Goal: Information Seeking & Learning: Learn about a topic

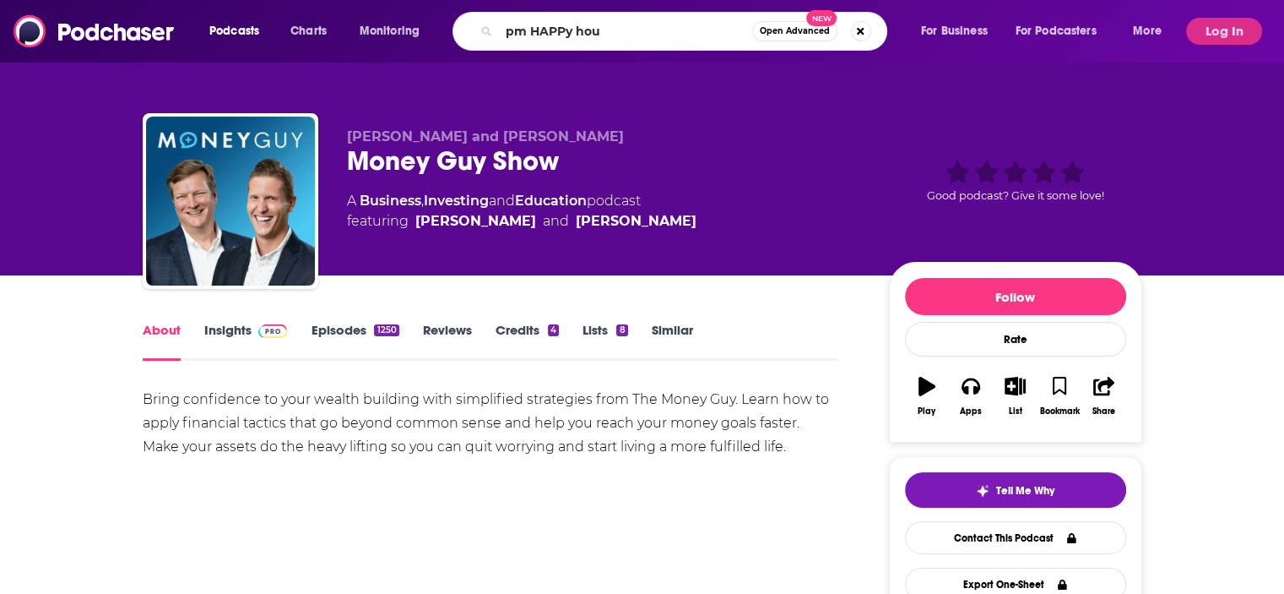
type input "pm HAPPy hour"
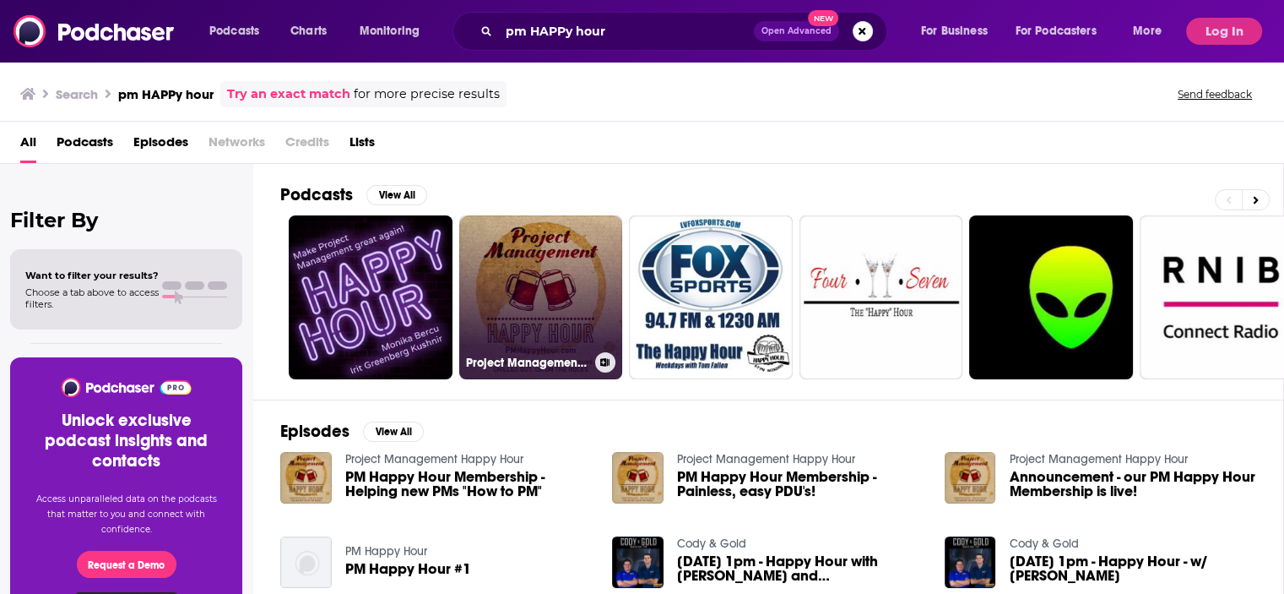
click at [571, 269] on link "Project Management Happy Hour" at bounding box center [541, 297] width 164 height 164
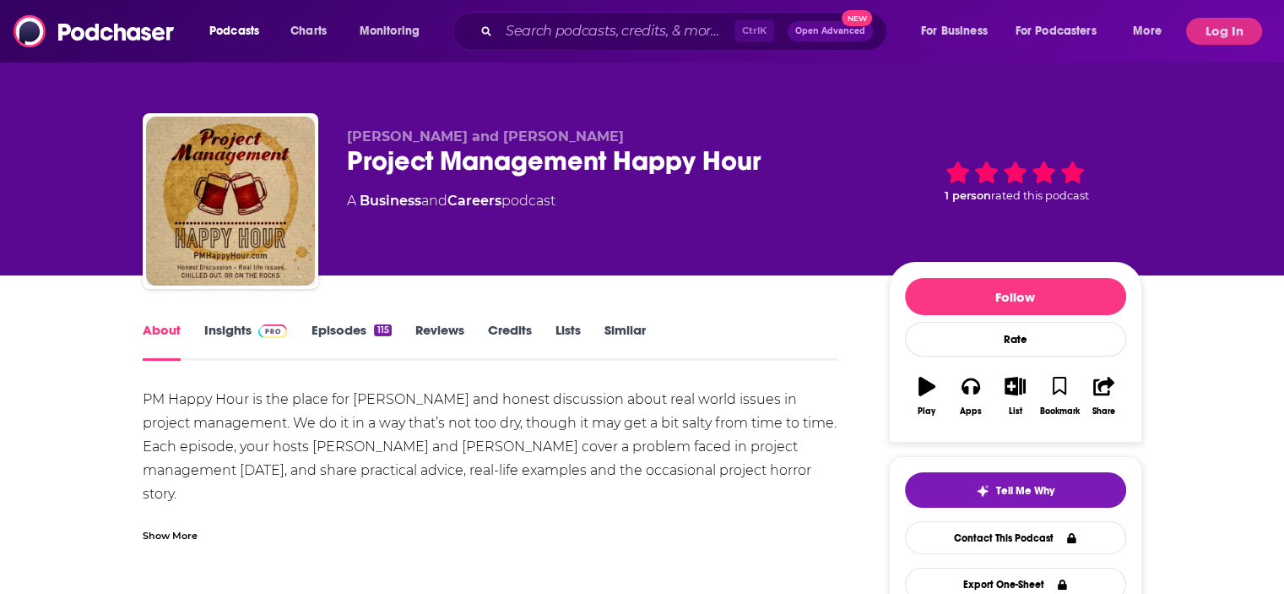
click at [351, 330] on link "Episodes 115" at bounding box center [351, 341] width 80 height 39
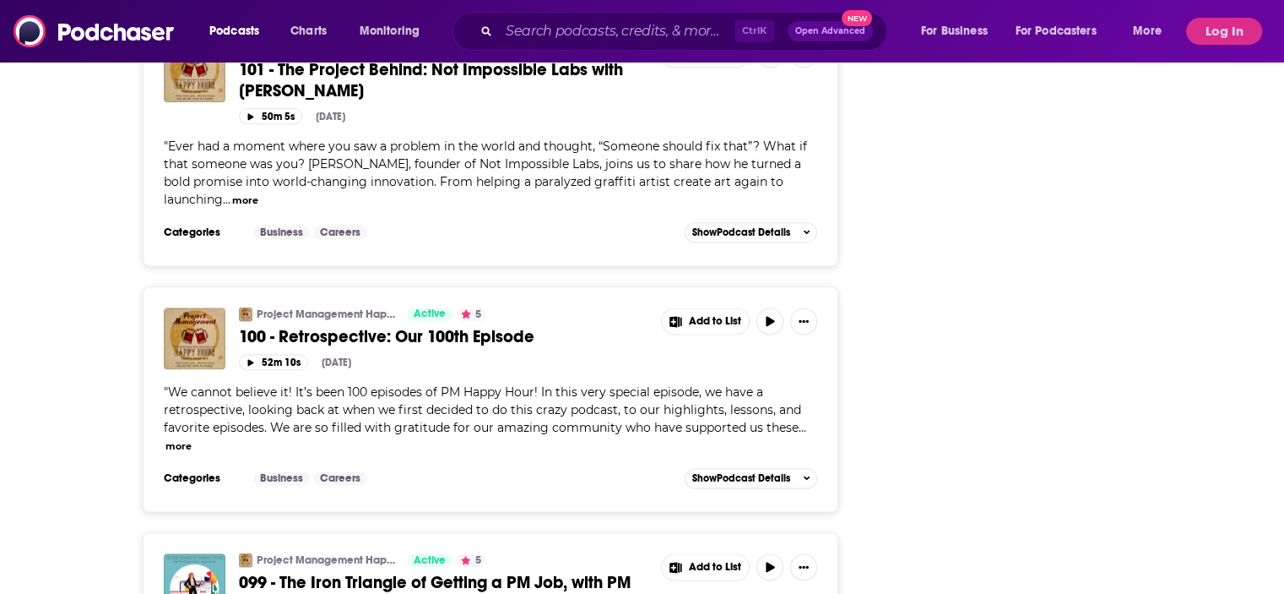
scroll to position [1689, 0]
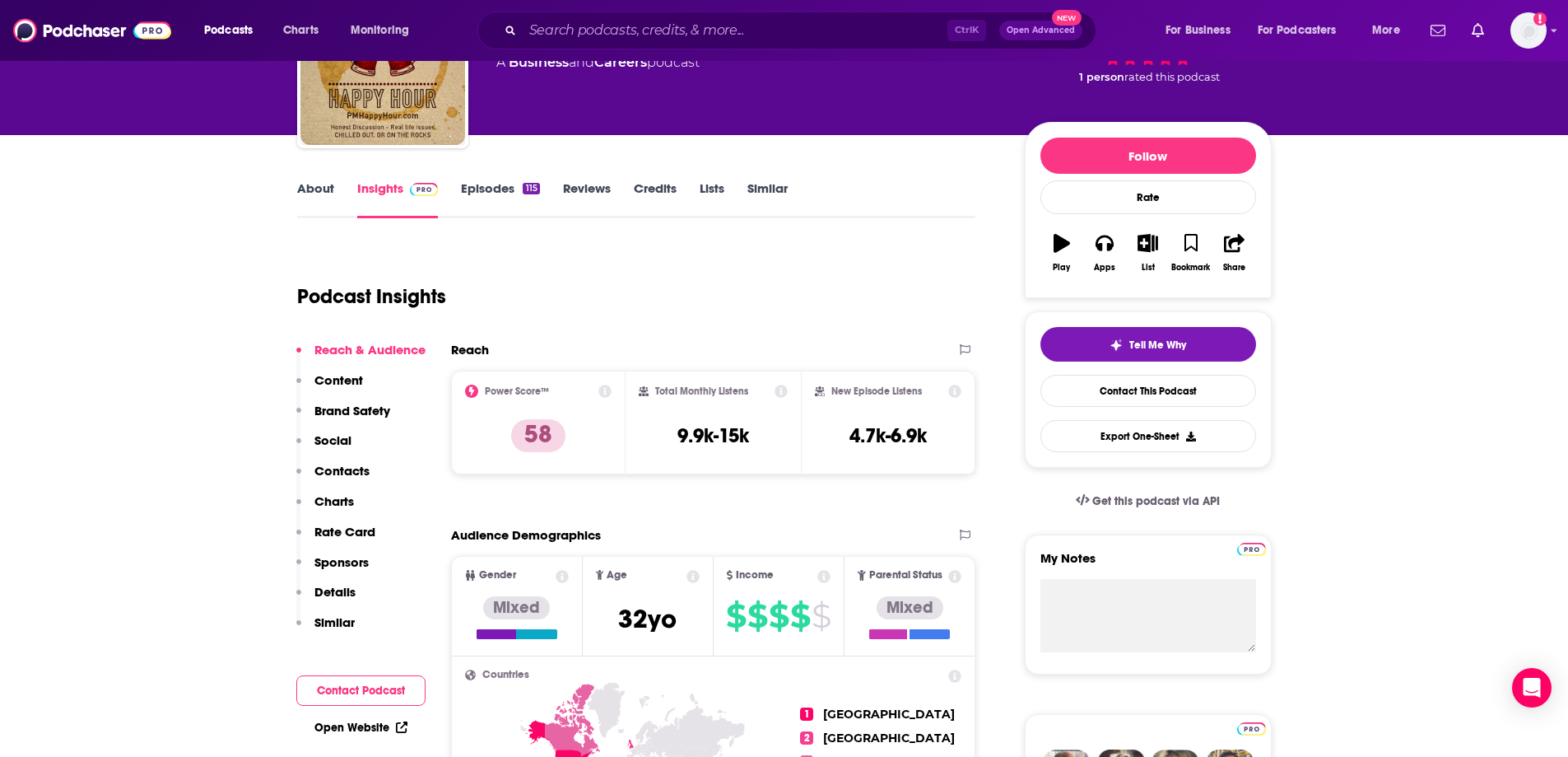
scroll to position [165, 0]
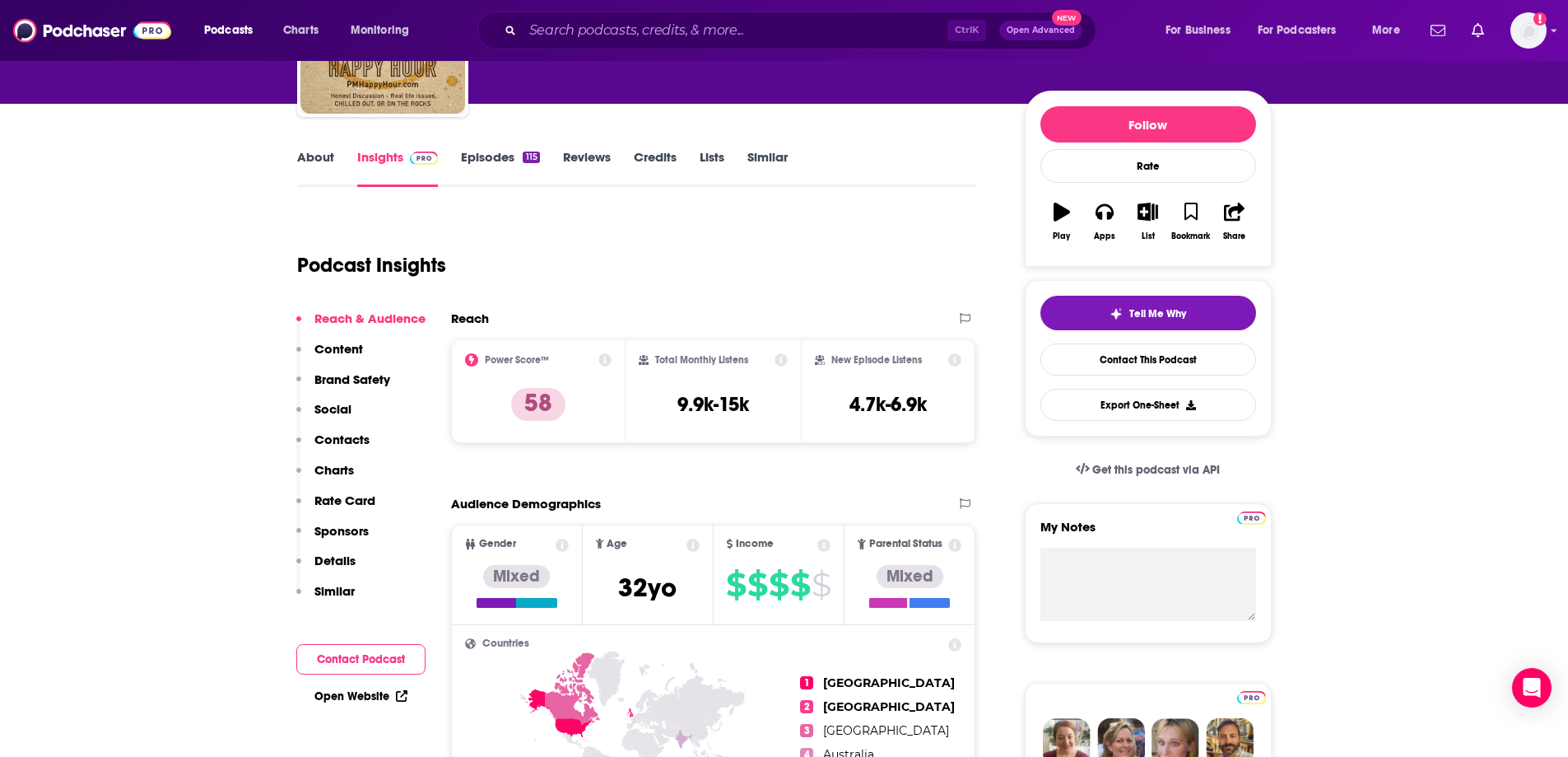
click at [660, 151] on link "Credits" at bounding box center [655, 168] width 43 height 38
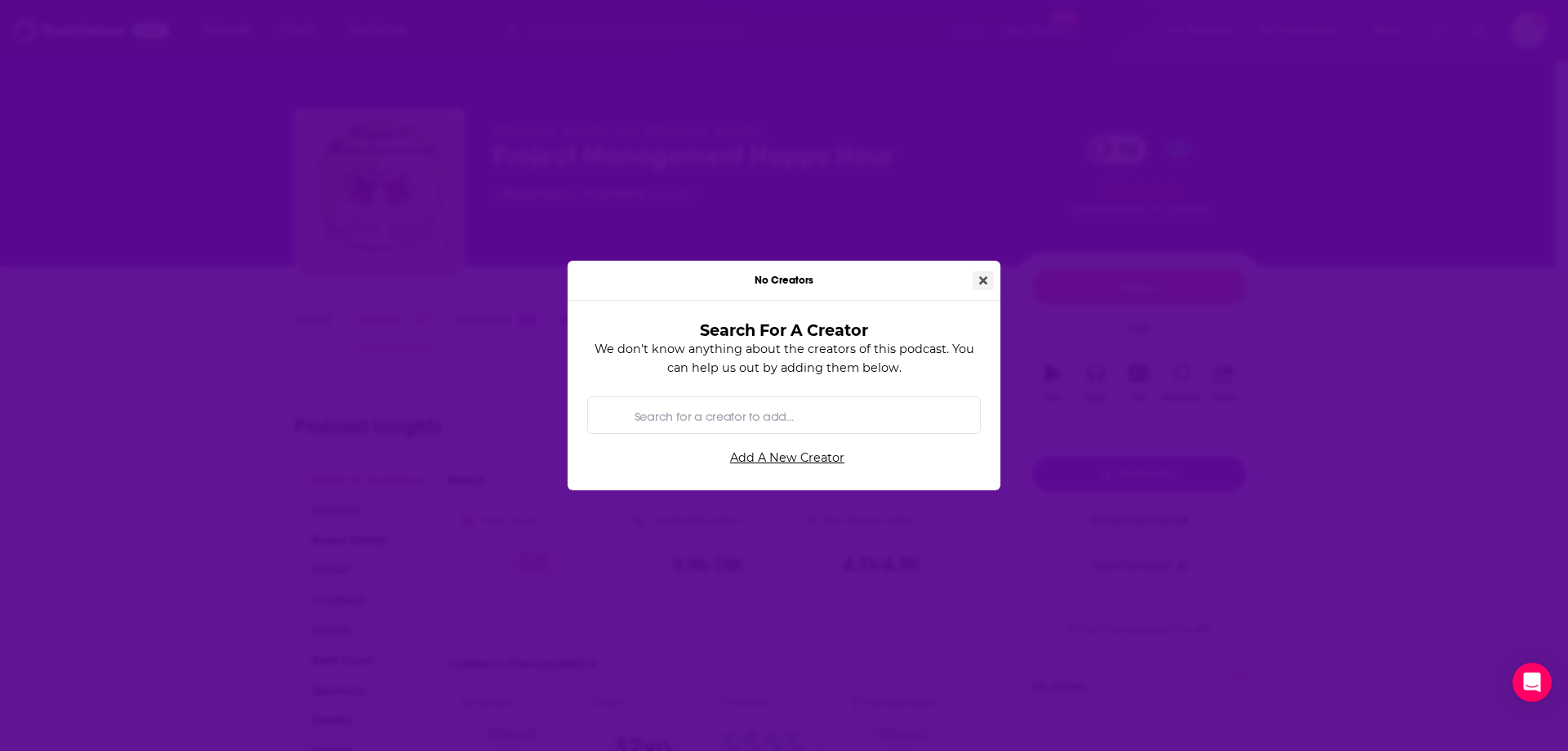
click at [978, 276] on button "Close" at bounding box center [984, 280] width 21 height 18
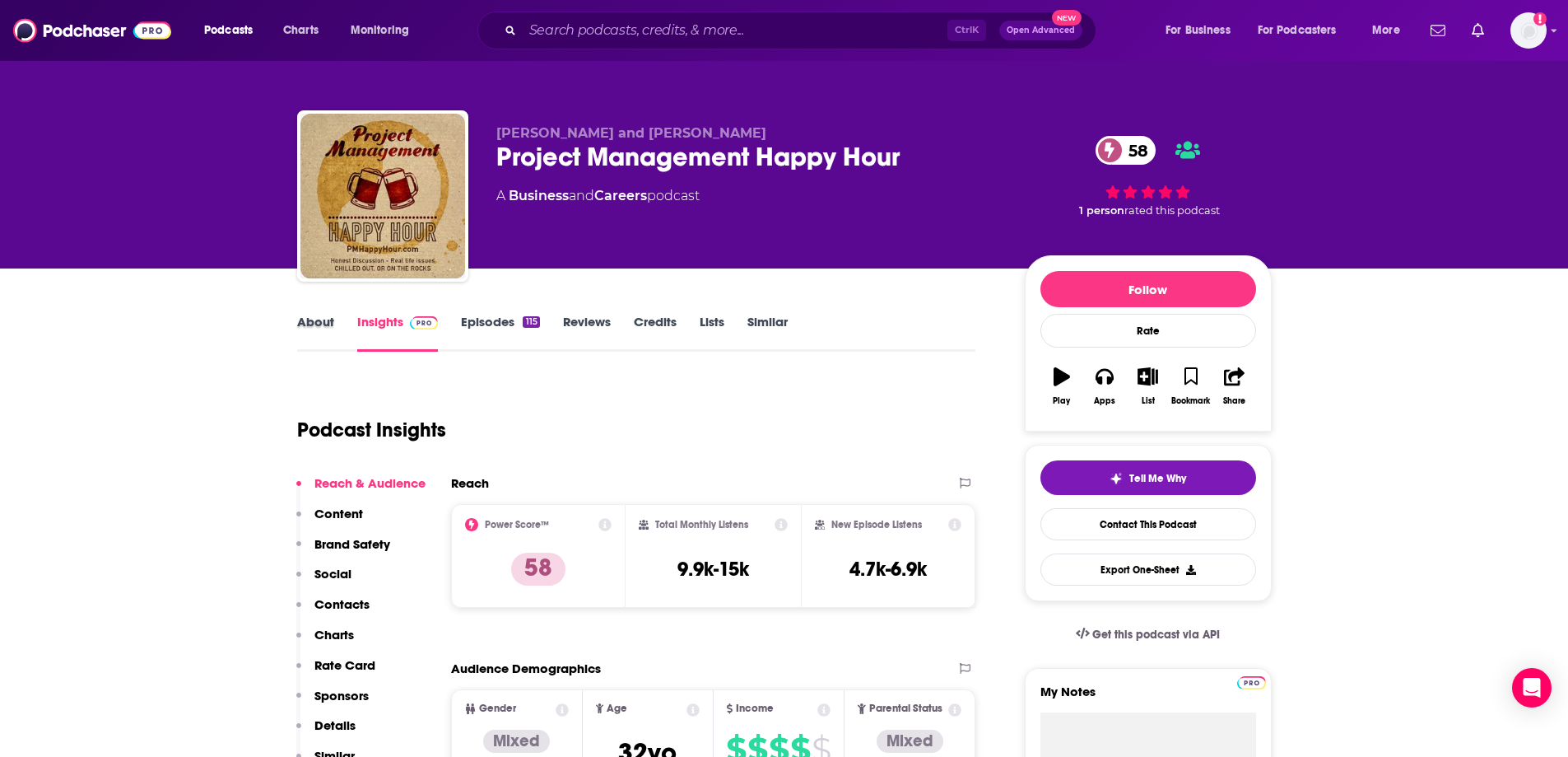
click at [335, 331] on div "About" at bounding box center [328, 333] width 60 height 38
